Goal: Check status

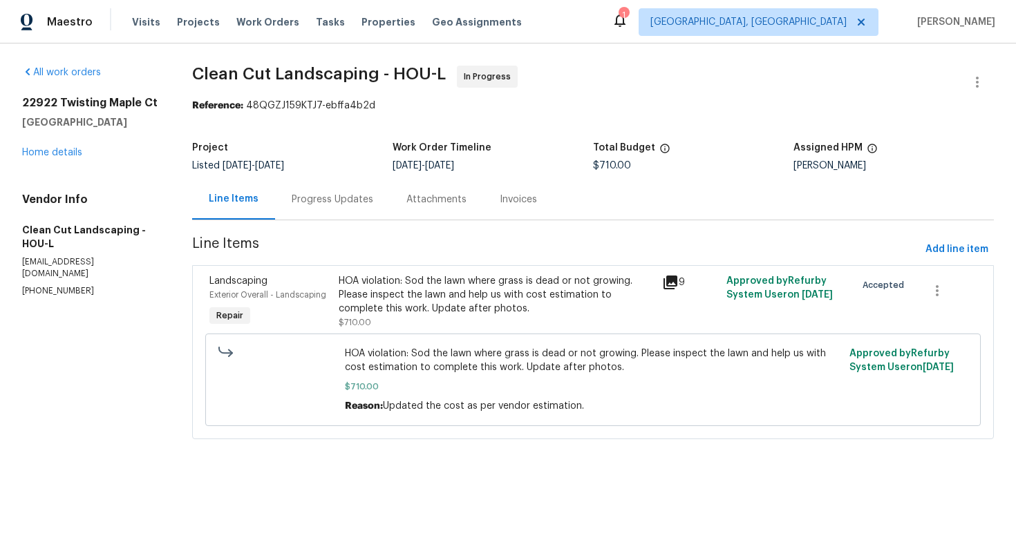
click at [309, 203] on div "Progress Updates" at bounding box center [333, 200] width 82 height 14
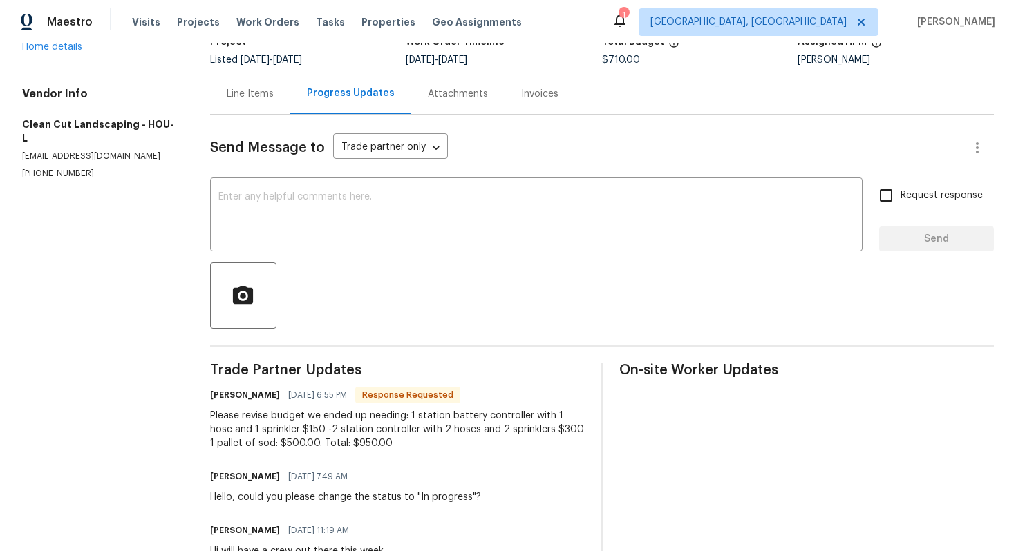
scroll to position [107, 0]
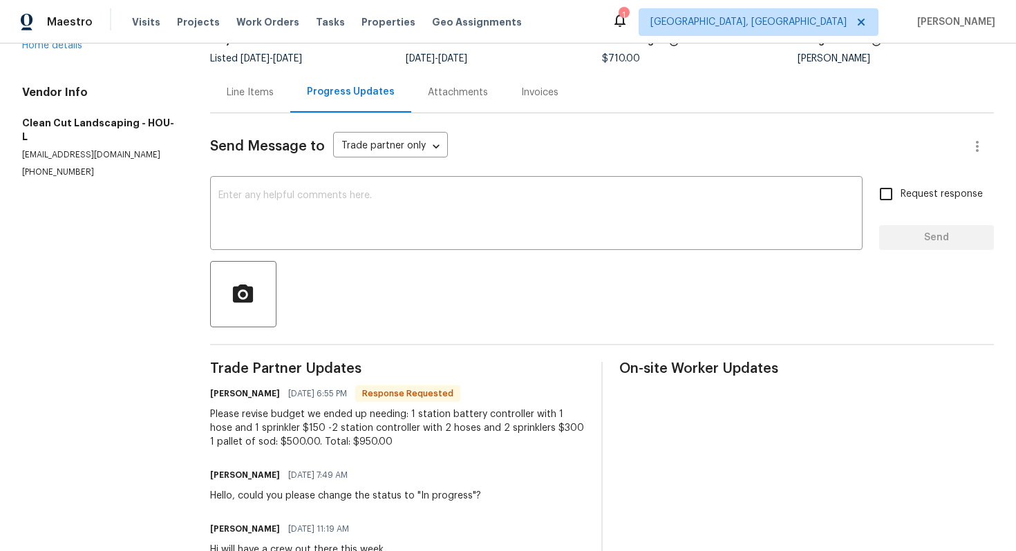
click at [257, 88] on div "Line Items" at bounding box center [250, 93] width 47 height 14
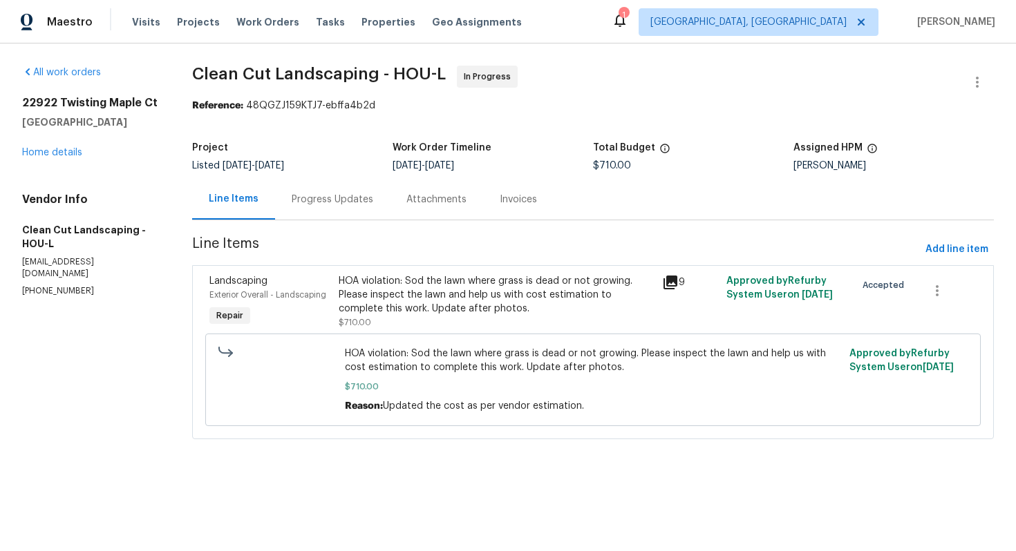
click at [409, 272] on div "HOA violation: Sod the lawn where grass is dead or not growing. Please inspect …" at bounding box center [495, 302] width 323 height 64
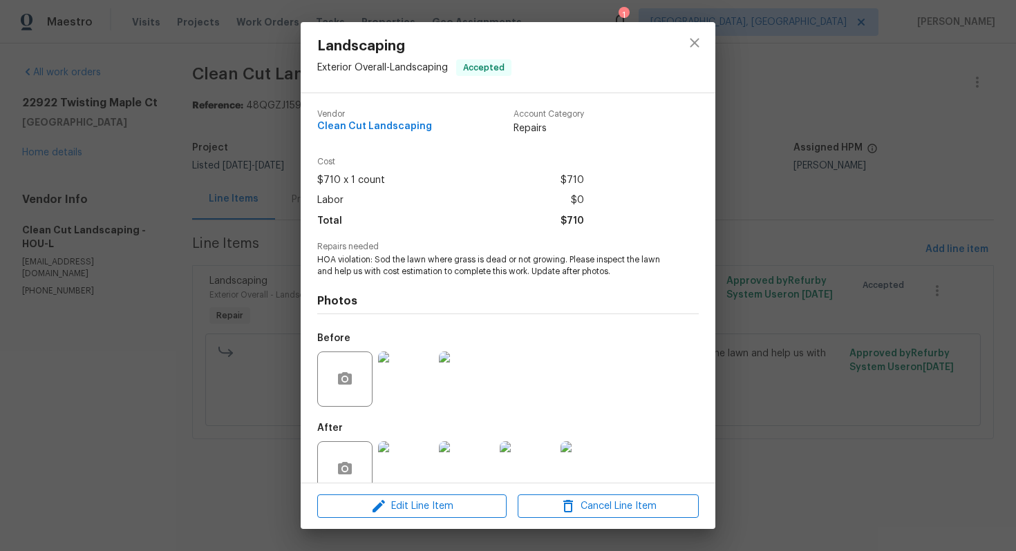
scroll to position [28, 0]
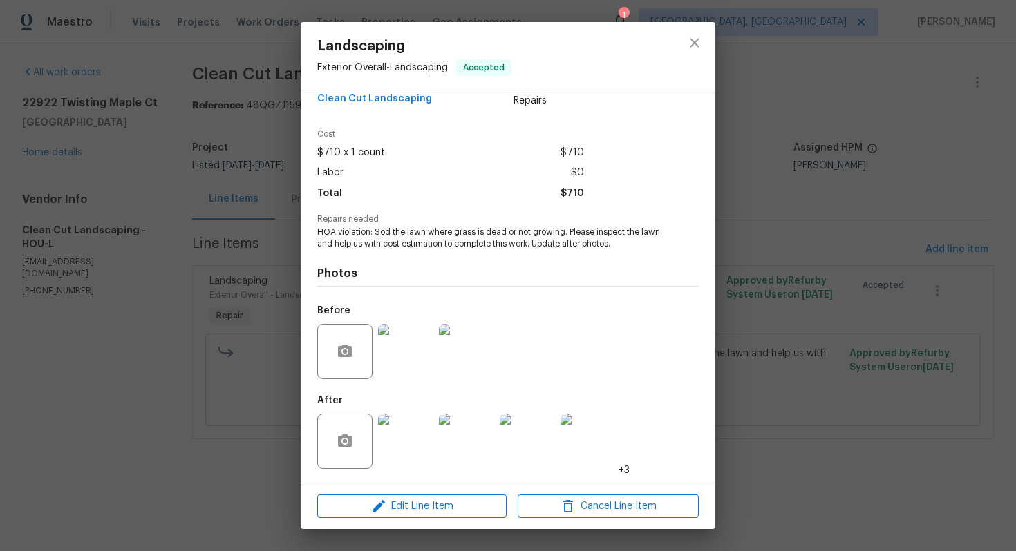
click at [393, 467] on img at bounding box center [405, 441] width 55 height 55
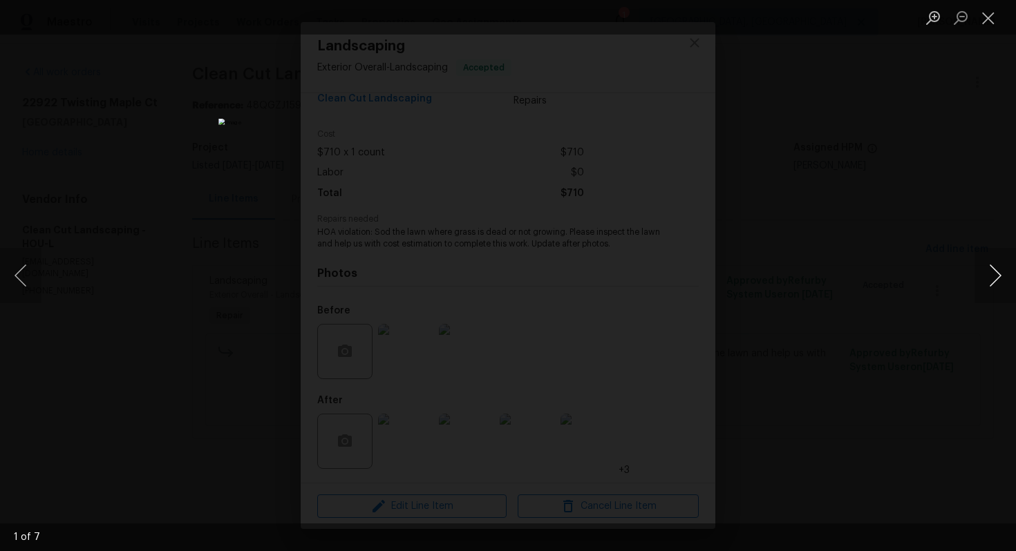
click at [999, 277] on button "Next image" at bounding box center [994, 275] width 41 height 55
click at [999, 278] on button "Next image" at bounding box center [994, 275] width 41 height 55
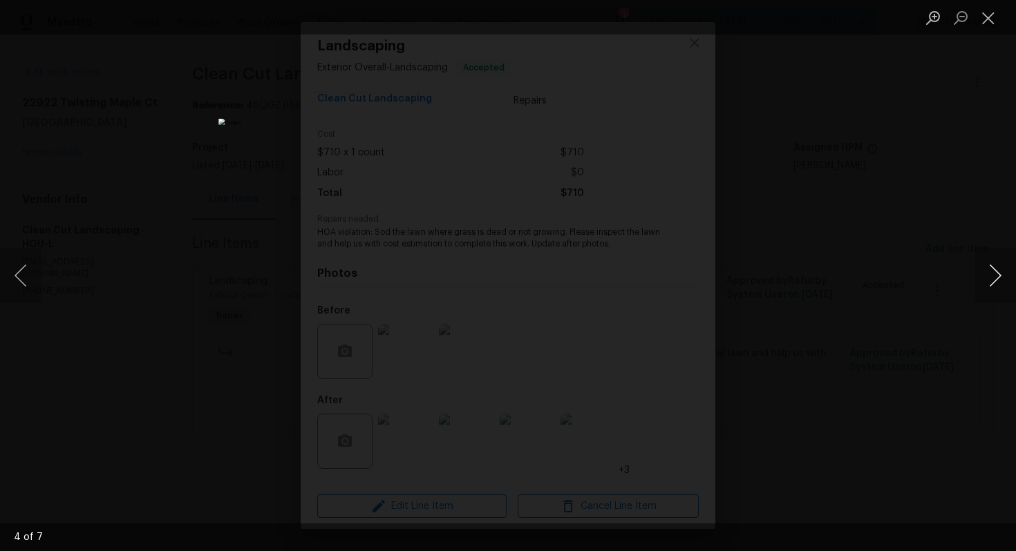
click at [999, 278] on button "Next image" at bounding box center [994, 275] width 41 height 55
click at [989, 21] on button "Close lightbox" at bounding box center [988, 18] width 28 height 24
click at [994, 21] on button "Close lightbox" at bounding box center [988, 18] width 28 height 24
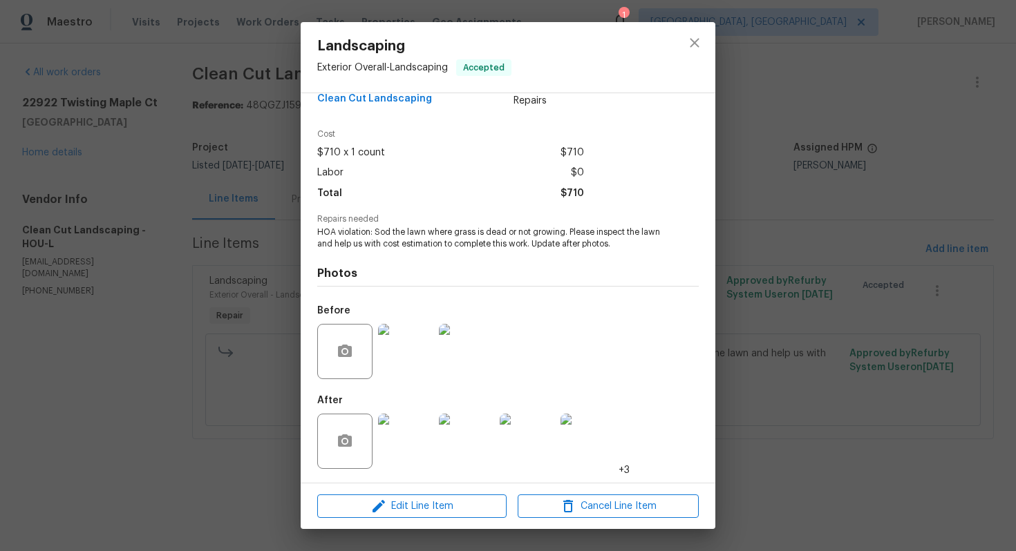
click at [777, 211] on div "Landscaping Exterior Overall - Landscaping Accepted Vendor Clean Cut Landscapin…" at bounding box center [508, 275] width 1016 height 551
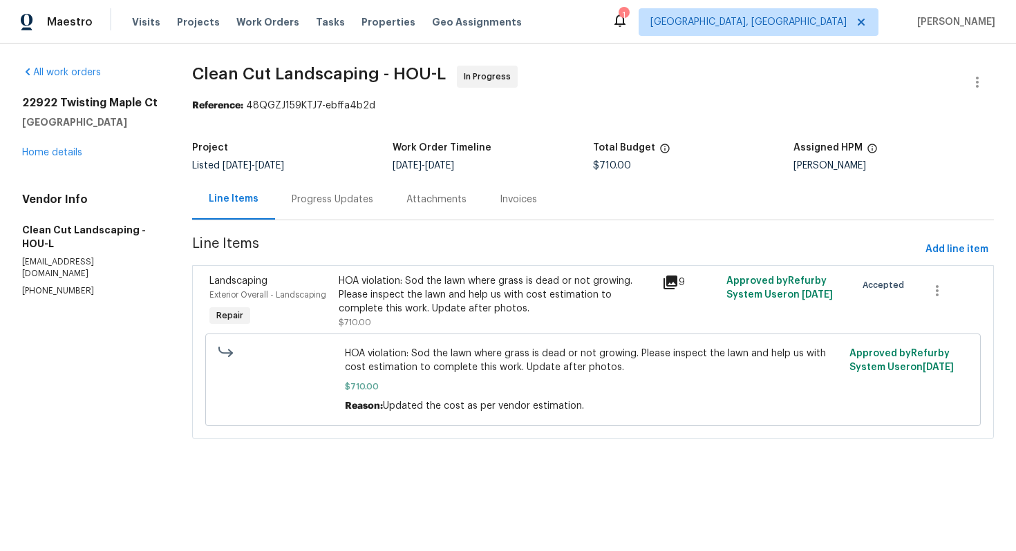
click at [308, 197] on div "Progress Updates" at bounding box center [333, 200] width 82 height 14
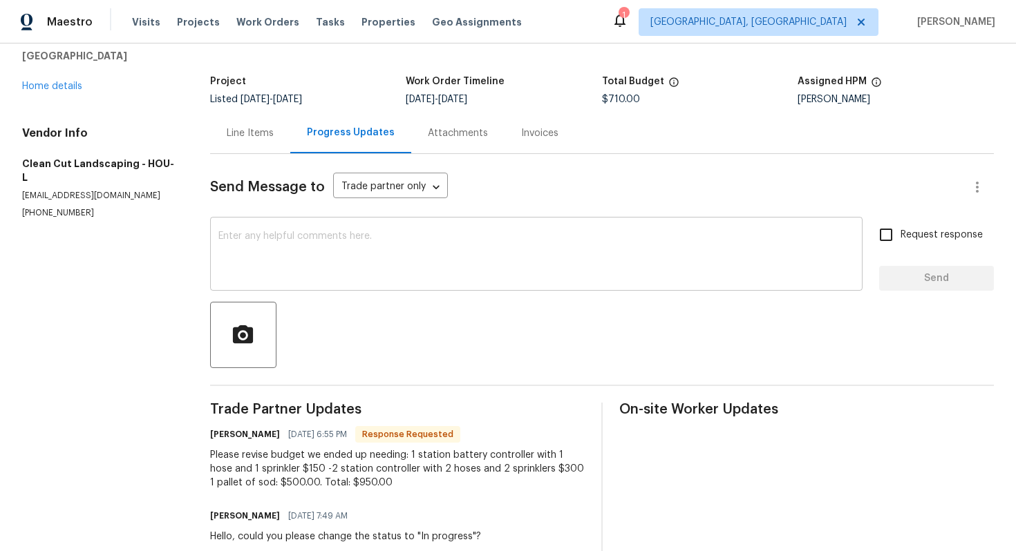
scroll to position [73, 0]
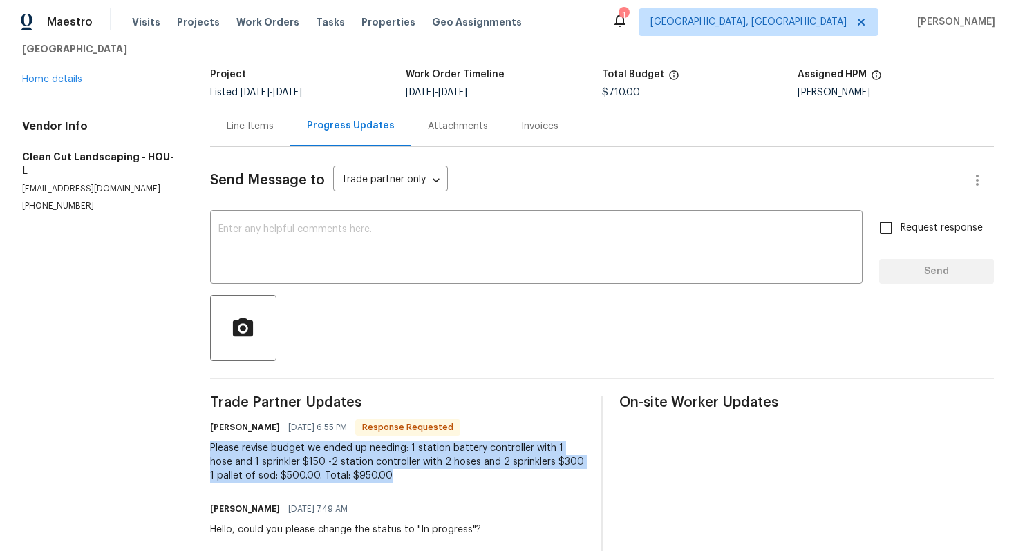
drag, startPoint x: 391, startPoint y: 472, endPoint x: 211, endPoint y: 446, distance: 182.3
click at [211, 446] on div "All work orders [STREET_ADDRESS] Home details Vendor Info Clean Cut Landscaping…" at bounding box center [508, 448] width 1016 height 956
copy div "Please revise budget we ended up needing: 1 station battery controller with 1 h…"
